Goal: Transaction & Acquisition: Purchase product/service

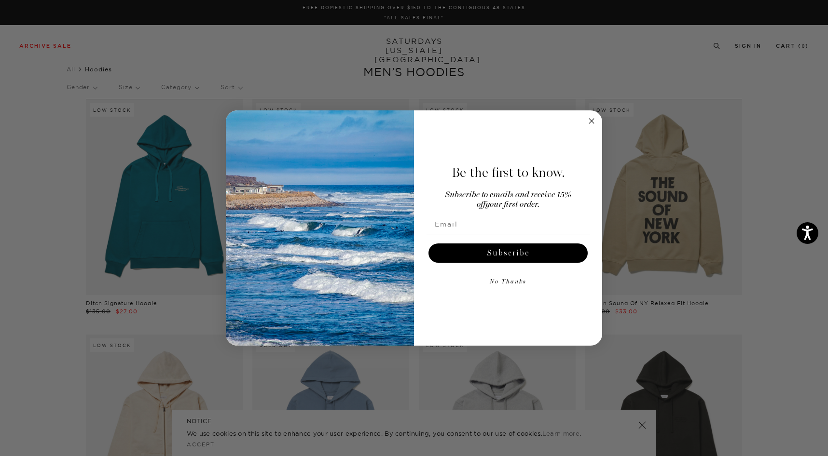
click at [514, 279] on button "No Thanks" at bounding box center [508, 282] width 163 height 19
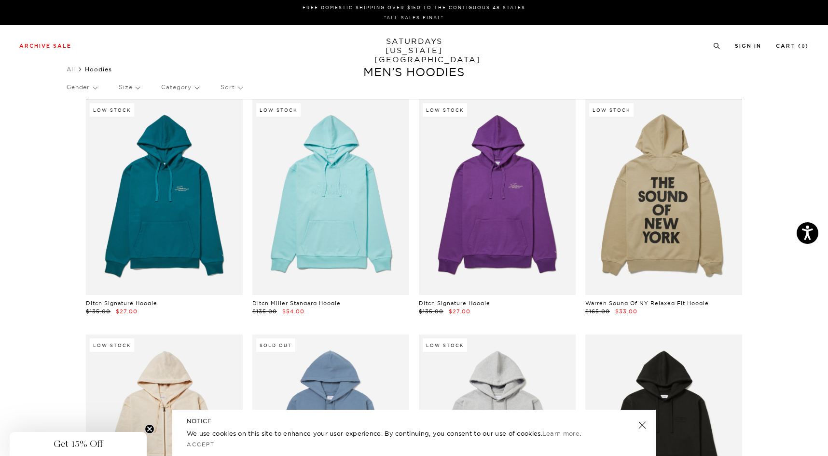
click at [410, 48] on link "SATURDAYS NEW YORK CITY" at bounding box center [414, 51] width 80 height 28
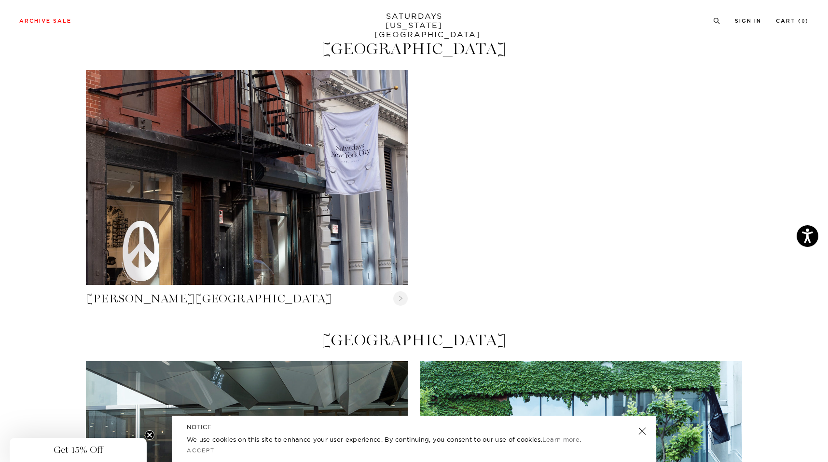
scroll to position [319, 0]
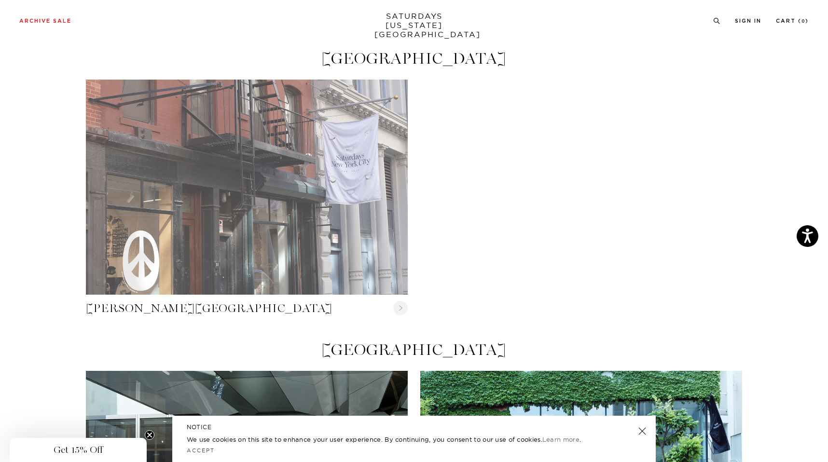
click at [146, 220] on link "Crosby Street" at bounding box center [247, 187] width 322 height 215
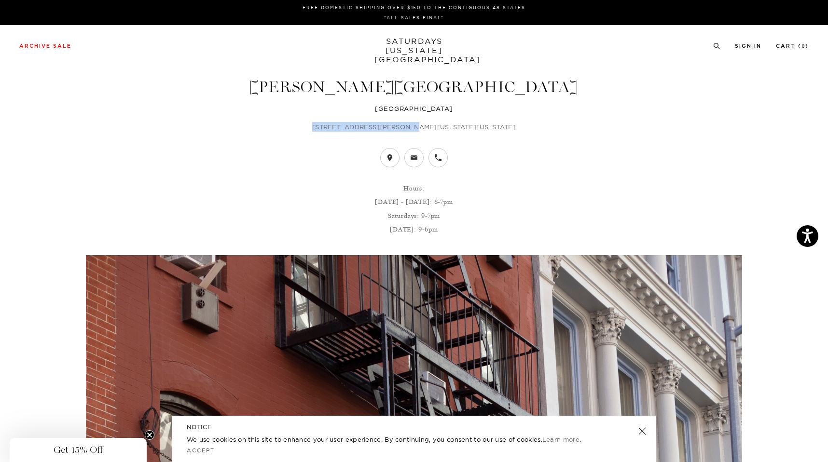
drag, startPoint x: 345, startPoint y: 125, endPoint x: 429, endPoint y: 127, distance: 83.5
click at [429, 127] on p "31 Crosby Street New York, New York 10013" at bounding box center [414, 127] width 656 height 10
copy p "31 Crosby Street New York"
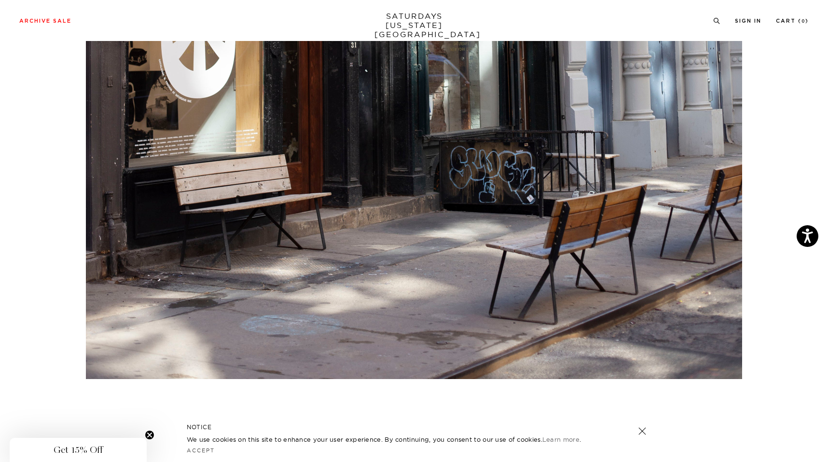
scroll to position [861, 0]
click at [640, 432] on link at bounding box center [642, 432] width 14 height 14
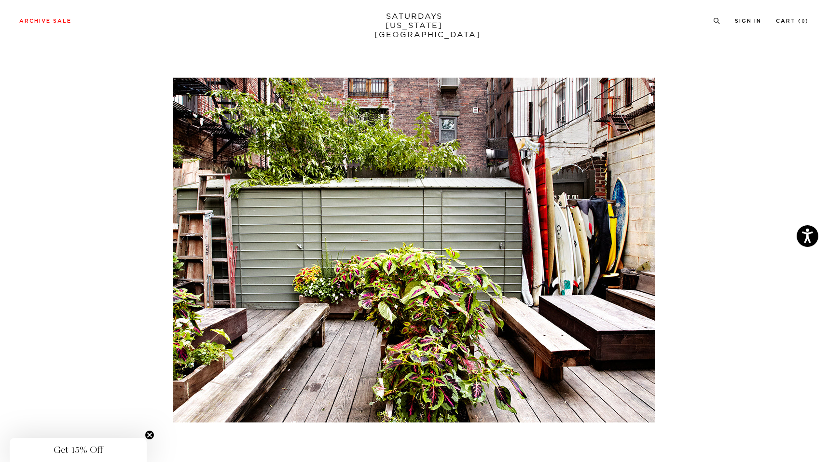
scroll to position [4385, 0]
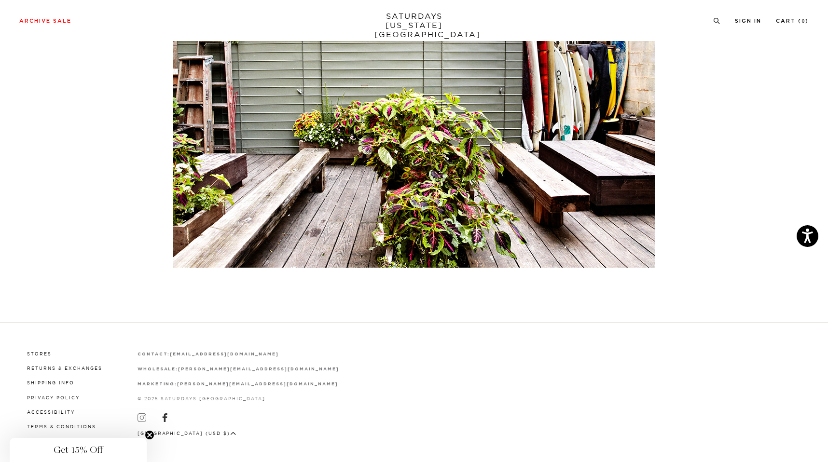
click at [139, 416] on icon at bounding box center [141, 418] width 4 height 4
click at [715, 21] on icon at bounding box center [716, 21] width 7 height 6
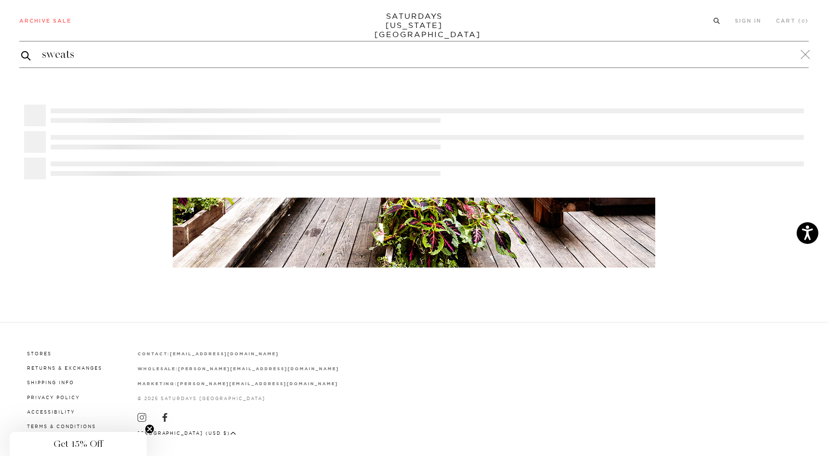
type input "sweats"
click at [21, 50] on button "submit" at bounding box center [26, 56] width 10 height 12
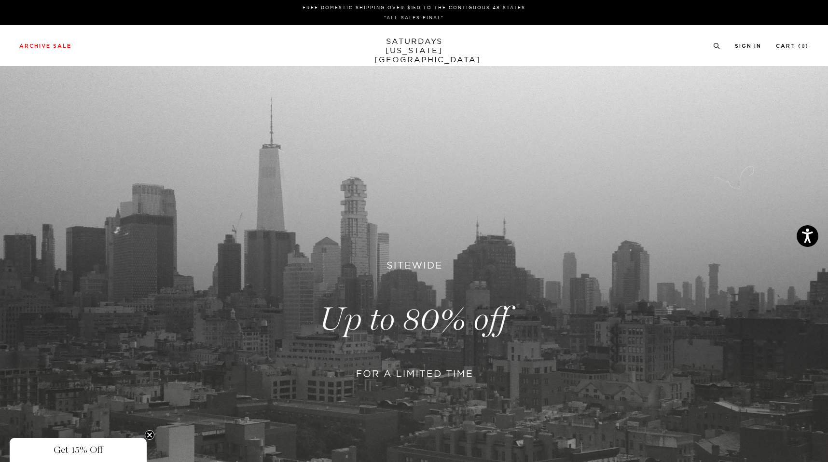
click at [637, 227] on link at bounding box center [414, 319] width 828 height 507
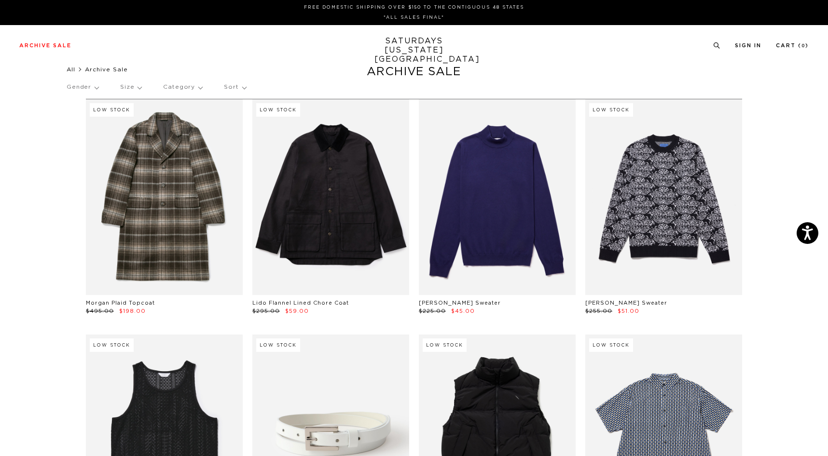
click at [75, 68] on link "All" at bounding box center [71, 70] width 9 height 6
click at [81, 69] on li "All" at bounding box center [76, 70] width 18 height 10
click at [716, 45] on icon at bounding box center [716, 45] width 7 height 6
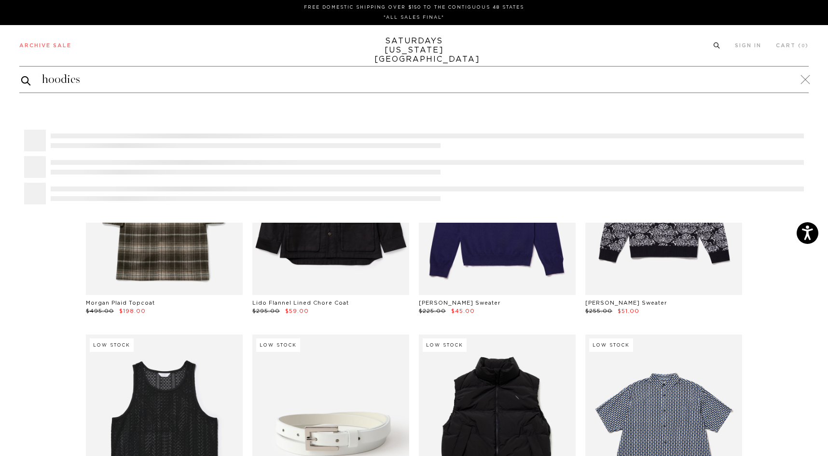
type input "hoodies"
click at [21, 75] on button "submit" at bounding box center [26, 81] width 10 height 12
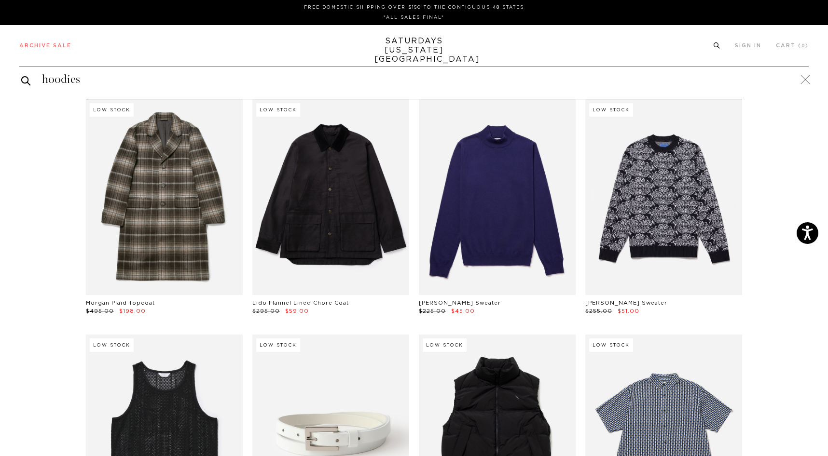
click at [21, 75] on button "submit" at bounding box center [26, 81] width 10 height 12
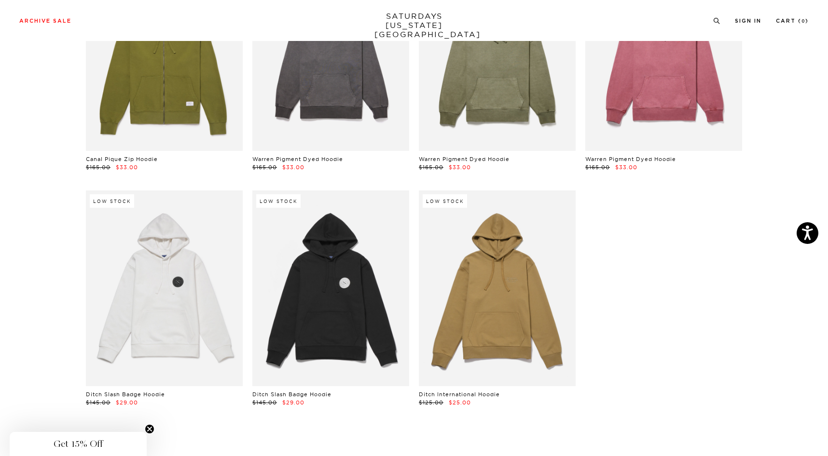
scroll to position [852, 0]
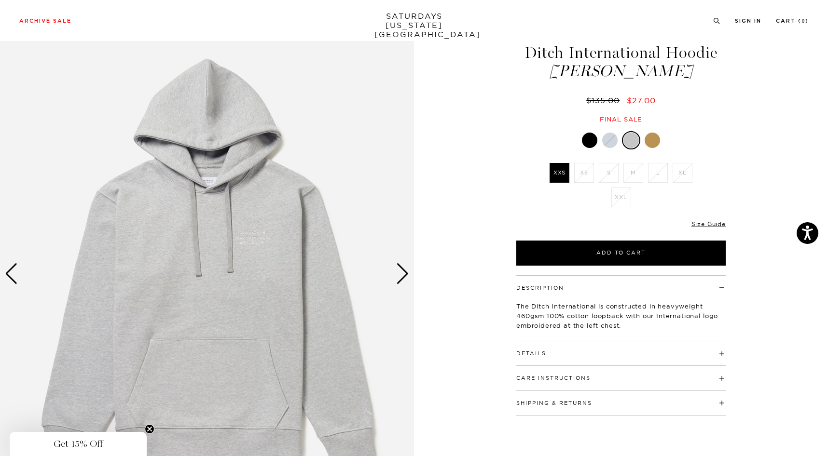
scroll to position [34, 0]
click at [407, 281] on div "Next slide" at bounding box center [402, 273] width 13 height 21
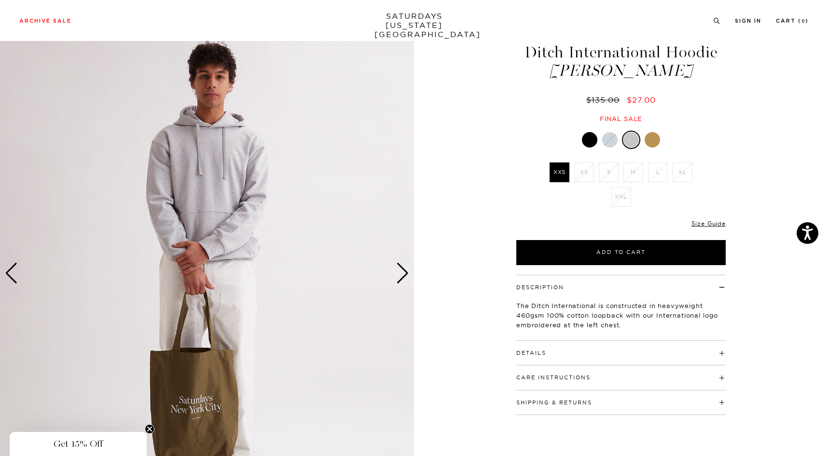
click at [407, 281] on div "Next slide" at bounding box center [402, 273] width 13 height 21
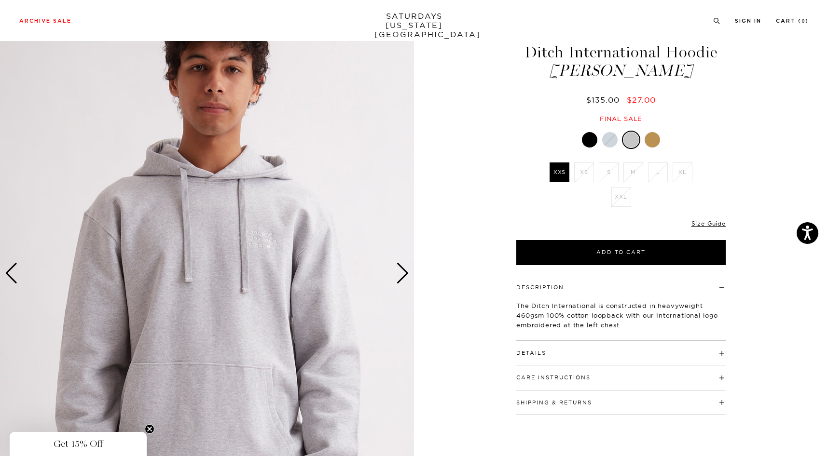
click at [407, 281] on div "Next slide" at bounding box center [402, 273] width 13 height 21
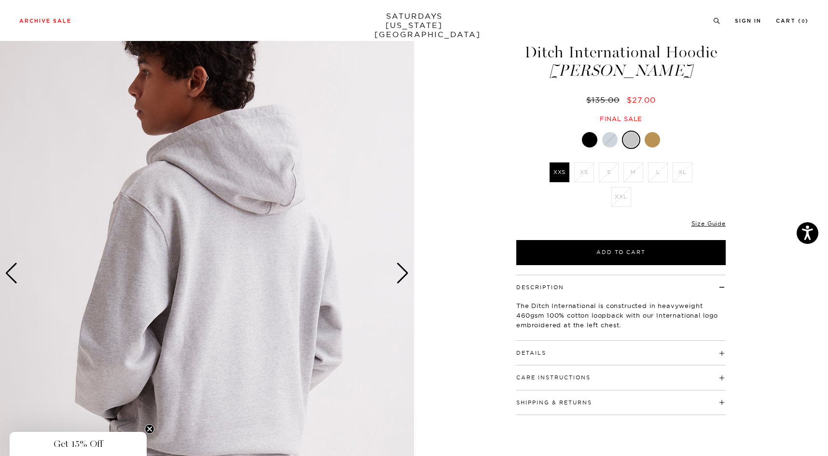
click at [407, 281] on div "Next slide" at bounding box center [402, 273] width 13 height 21
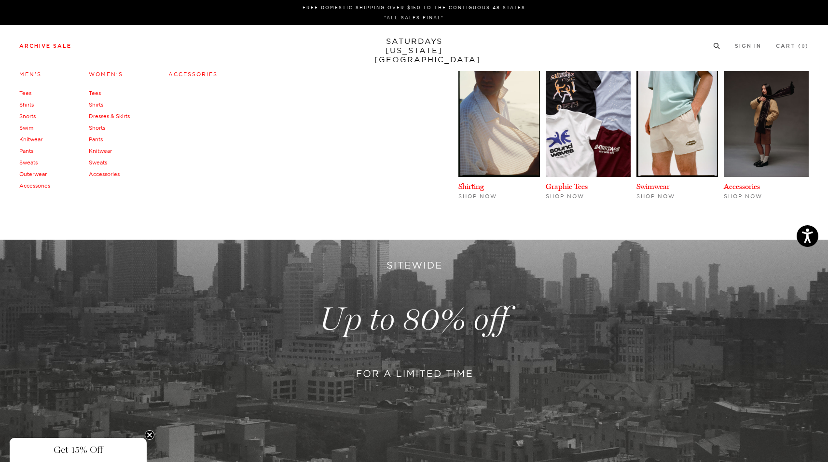
click at [31, 165] on link "Sweats" at bounding box center [28, 162] width 18 height 7
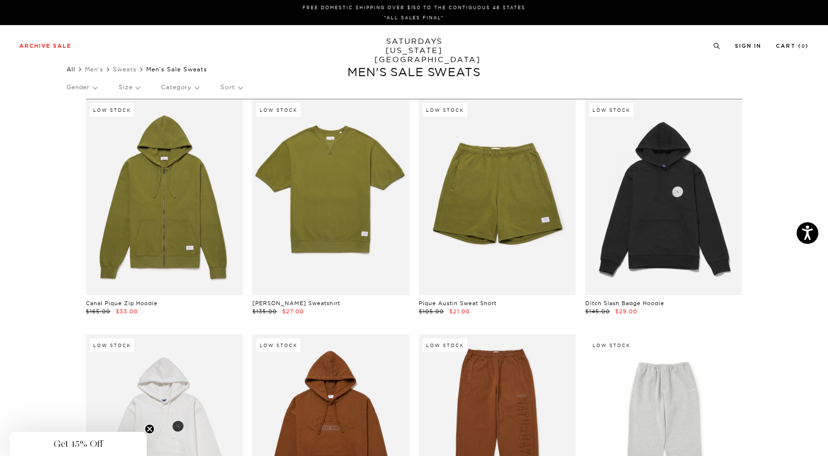
click at [75, 70] on link "All" at bounding box center [71, 69] width 9 height 7
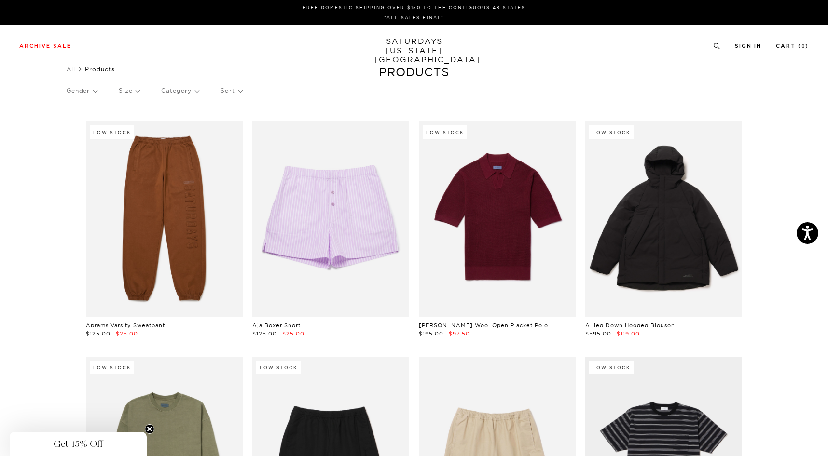
click at [84, 90] on p "Gender" at bounding box center [82, 91] width 30 height 22
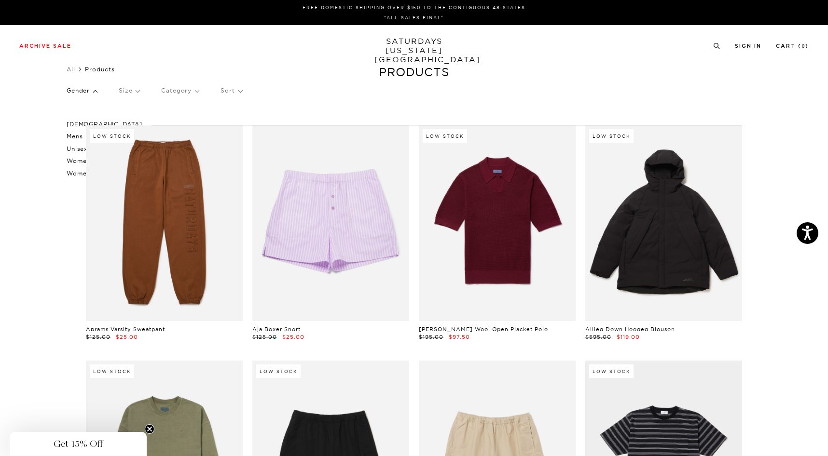
click at [77, 157] on p "Women's" at bounding box center [105, 161] width 76 height 13
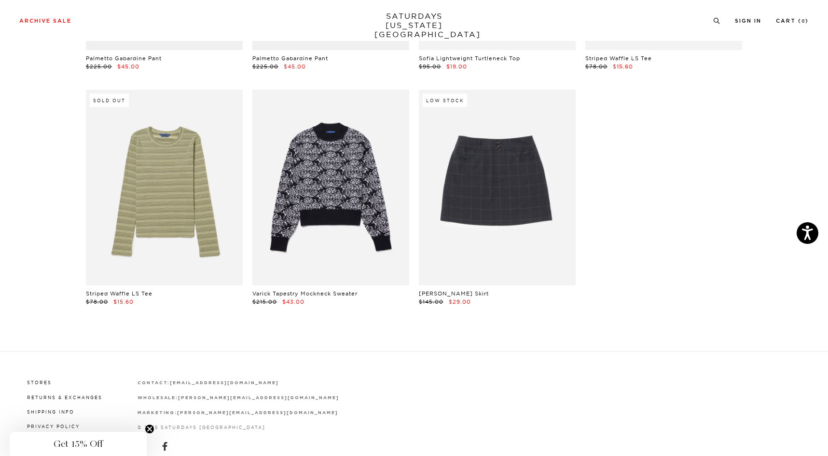
scroll to position [568, 0]
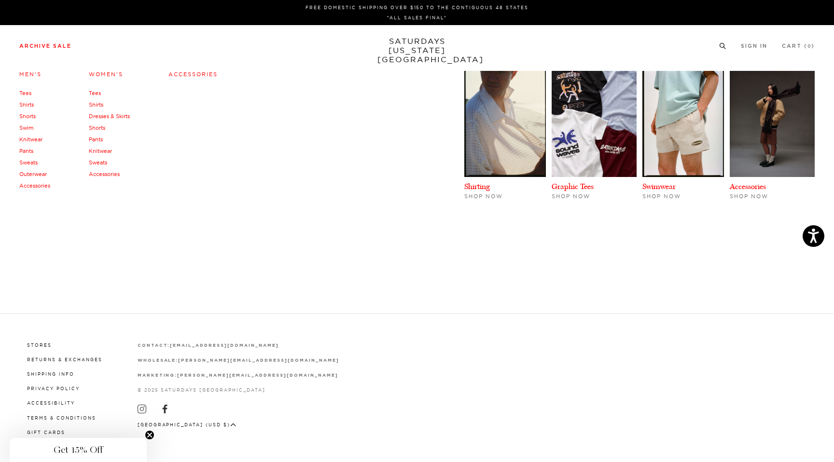
click at [31, 162] on link "Sweats" at bounding box center [28, 162] width 18 height 7
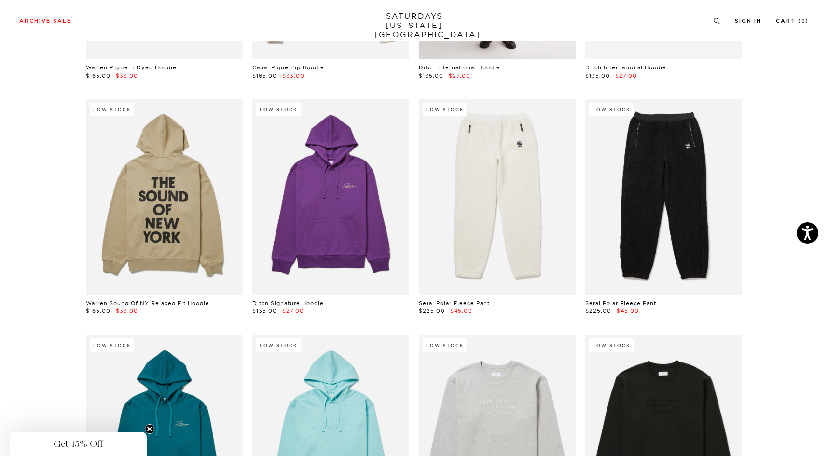
scroll to position [1214, 0]
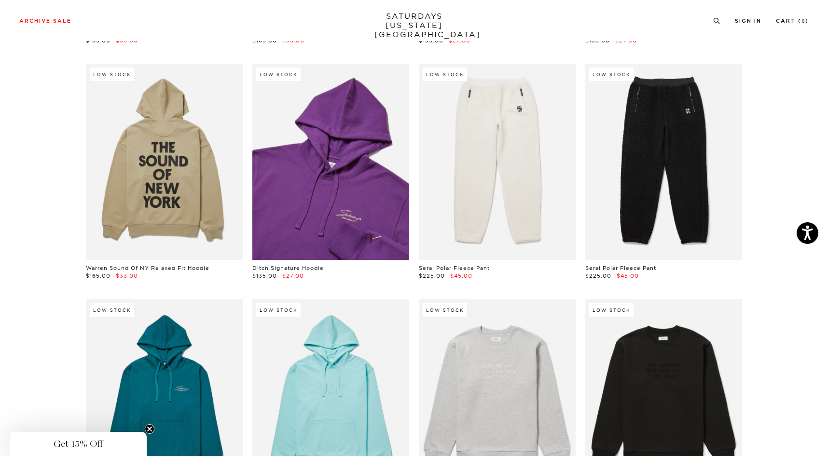
click at [347, 138] on link at bounding box center [330, 162] width 157 height 196
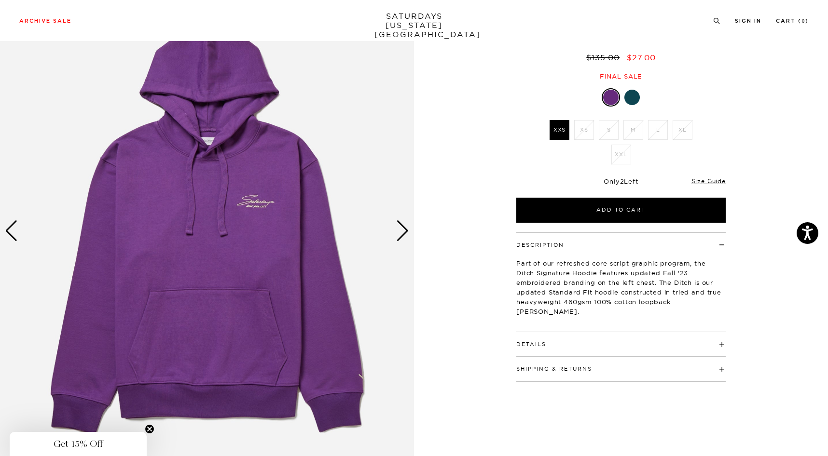
scroll to position [53, 0]
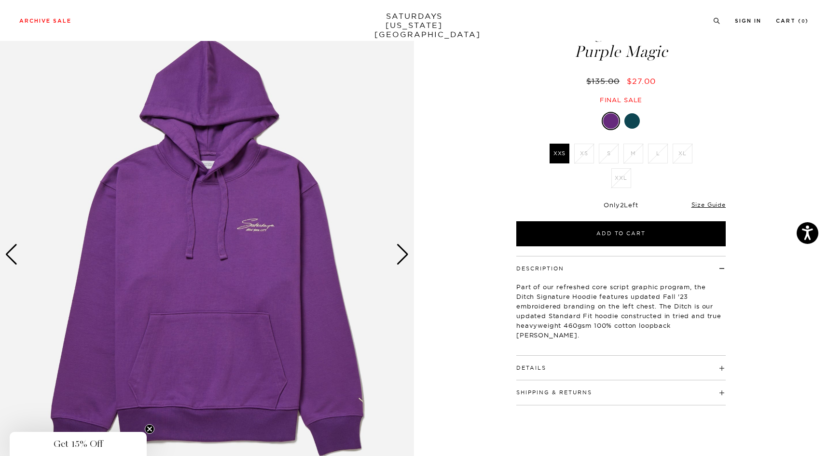
click at [399, 255] on div "Next slide" at bounding box center [402, 254] width 13 height 21
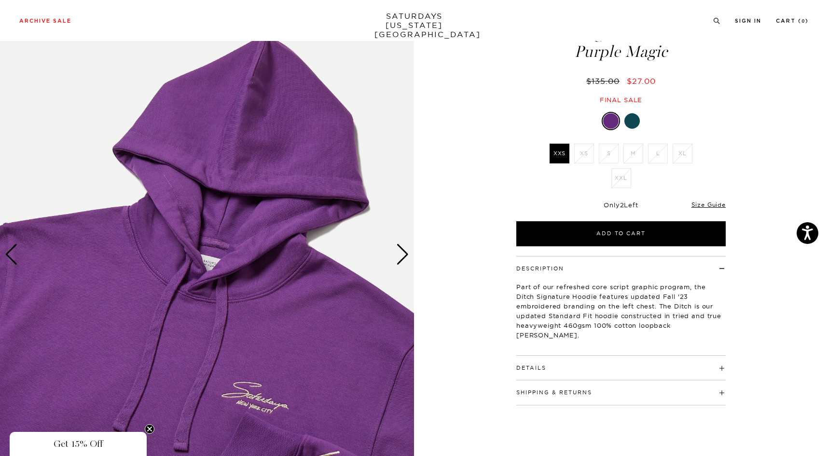
click at [399, 255] on div "Next slide" at bounding box center [402, 254] width 13 height 21
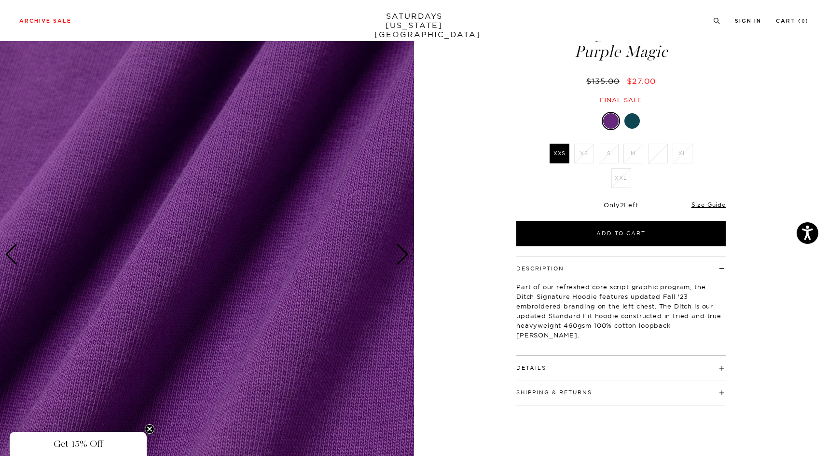
click at [399, 255] on div "Next slide" at bounding box center [402, 254] width 13 height 21
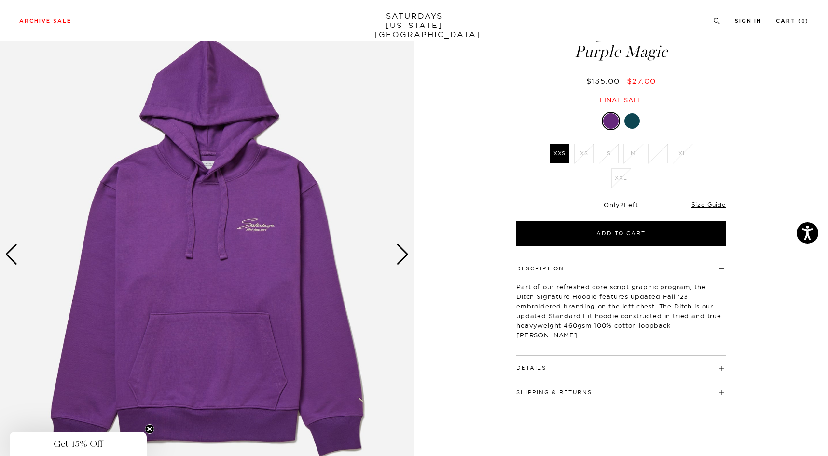
click at [631, 122] on div at bounding box center [631, 120] width 15 height 15
